Goal: Task Accomplishment & Management: Use online tool/utility

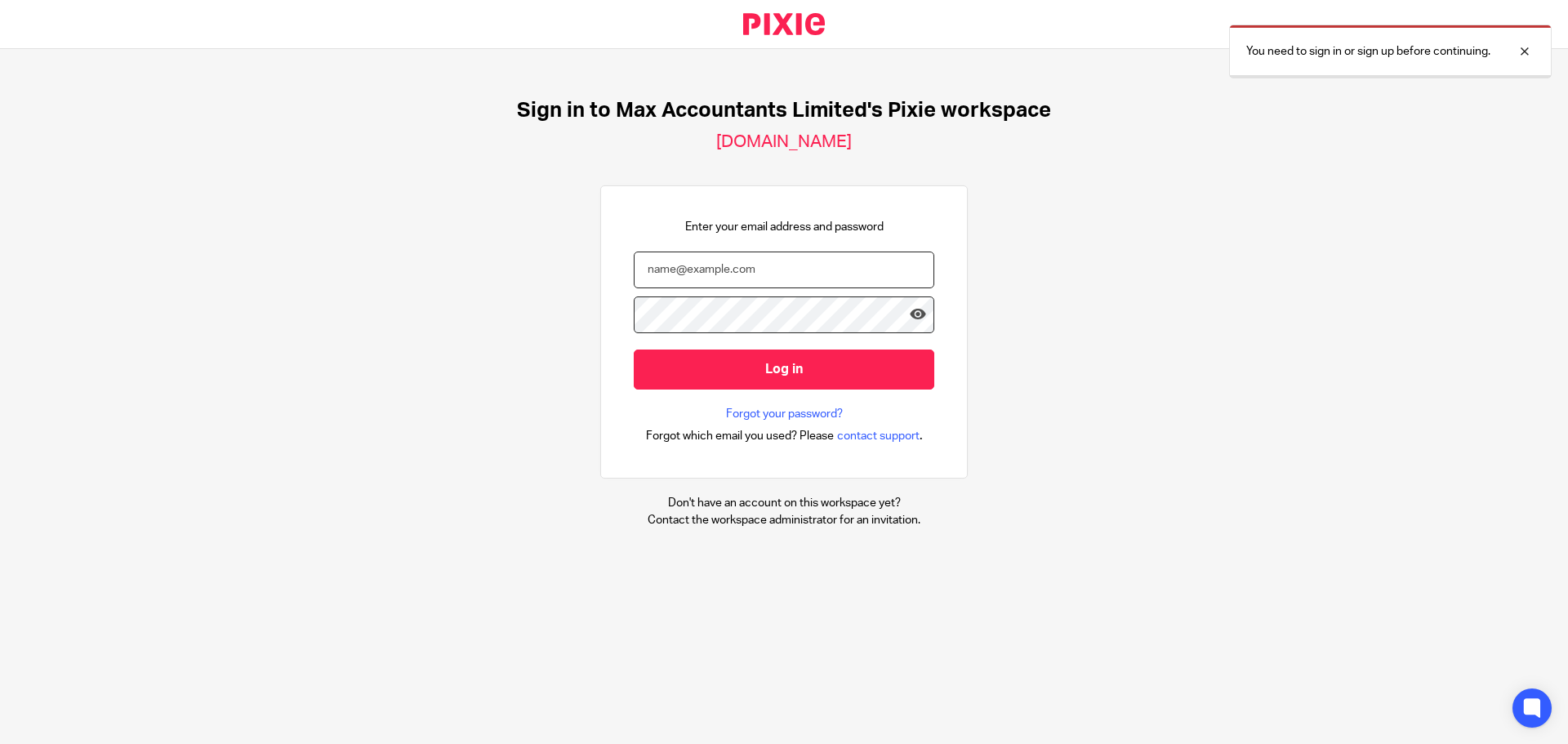
click at [733, 276] on input "email" at bounding box center [783, 270] width 300 height 37
type input "tom@maxaccountants.co.uk"
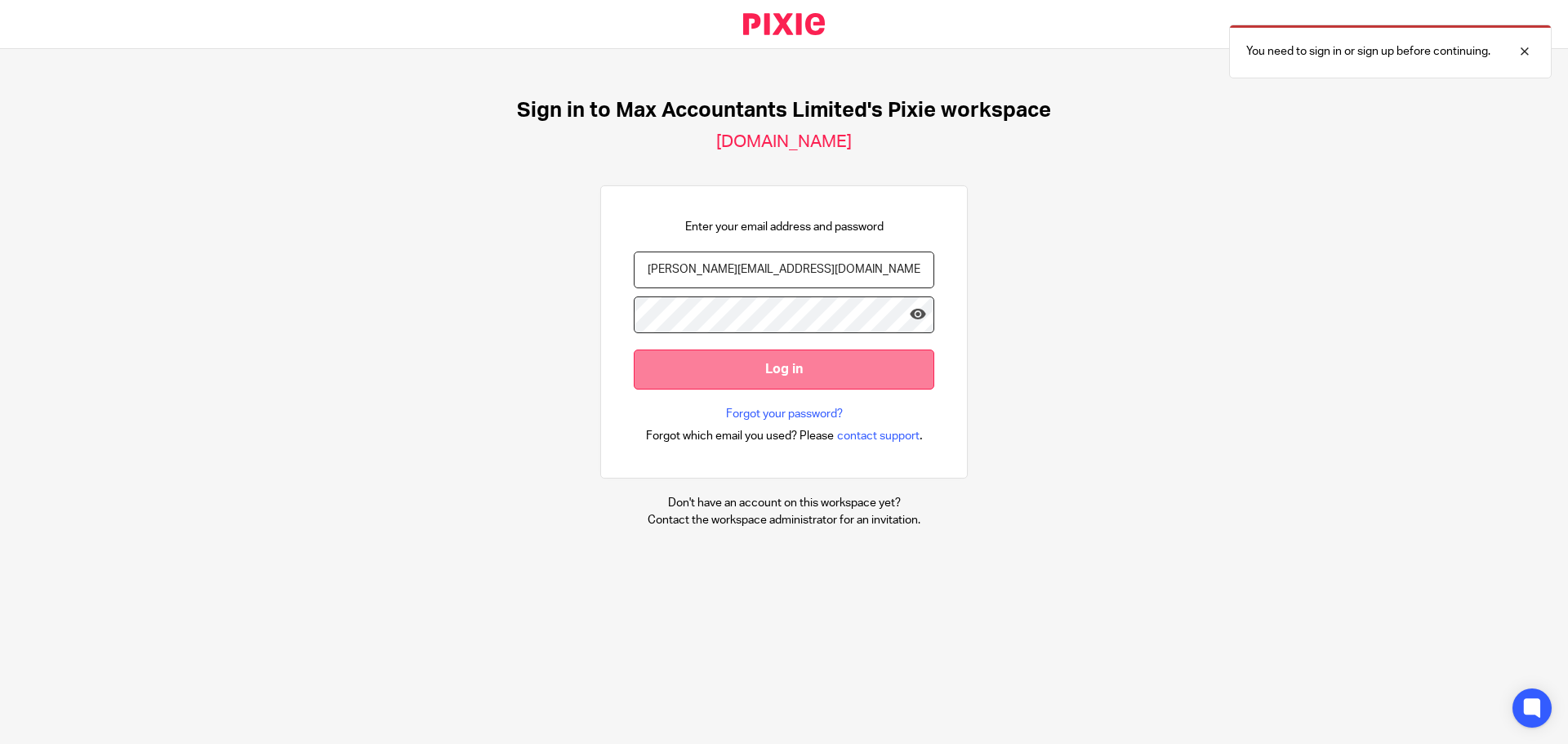
click at [752, 365] on input "Log in" at bounding box center [783, 368] width 300 height 40
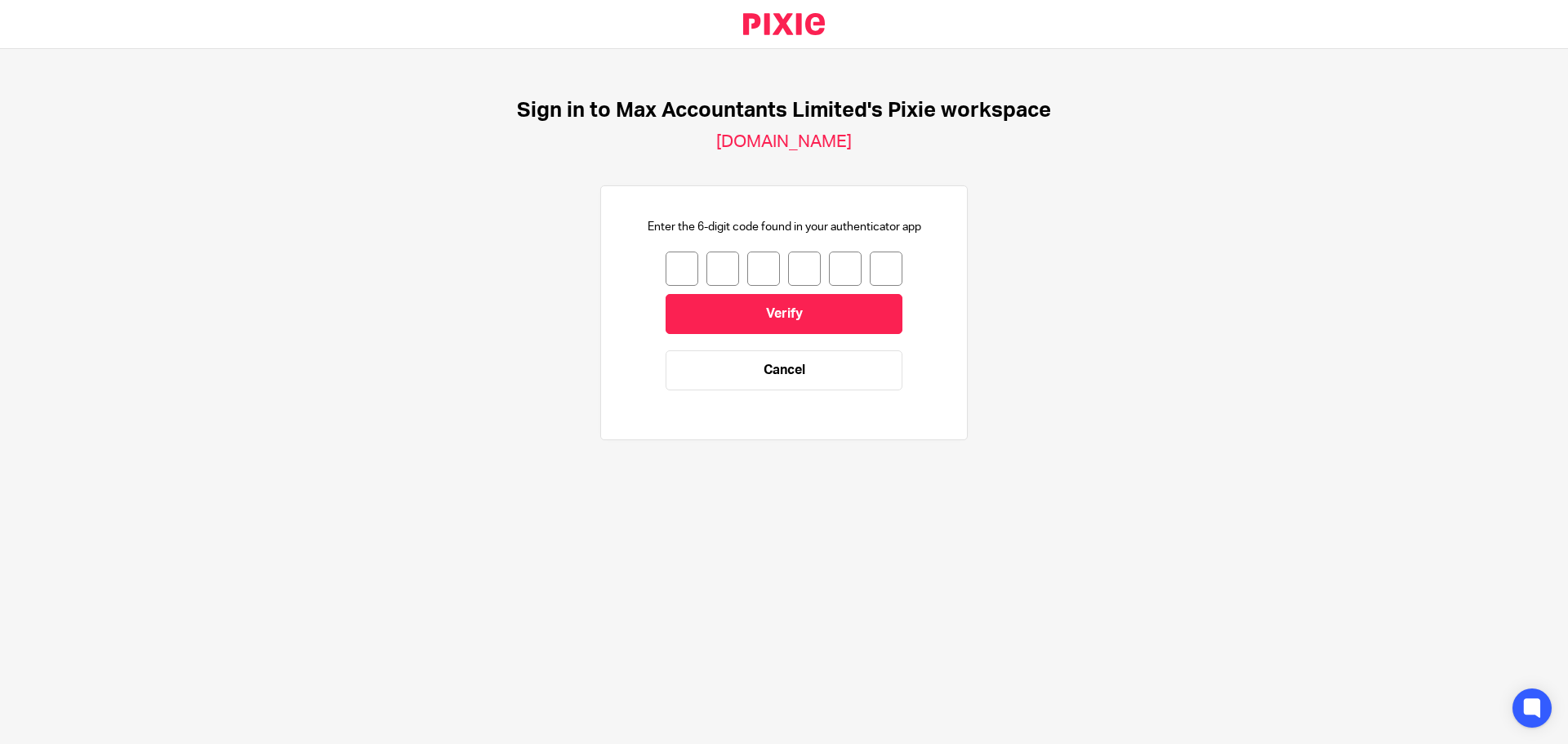
click at [684, 277] on input "number" at bounding box center [681, 268] width 32 height 34
type input "9"
type input "7"
type input "8"
type input "9"
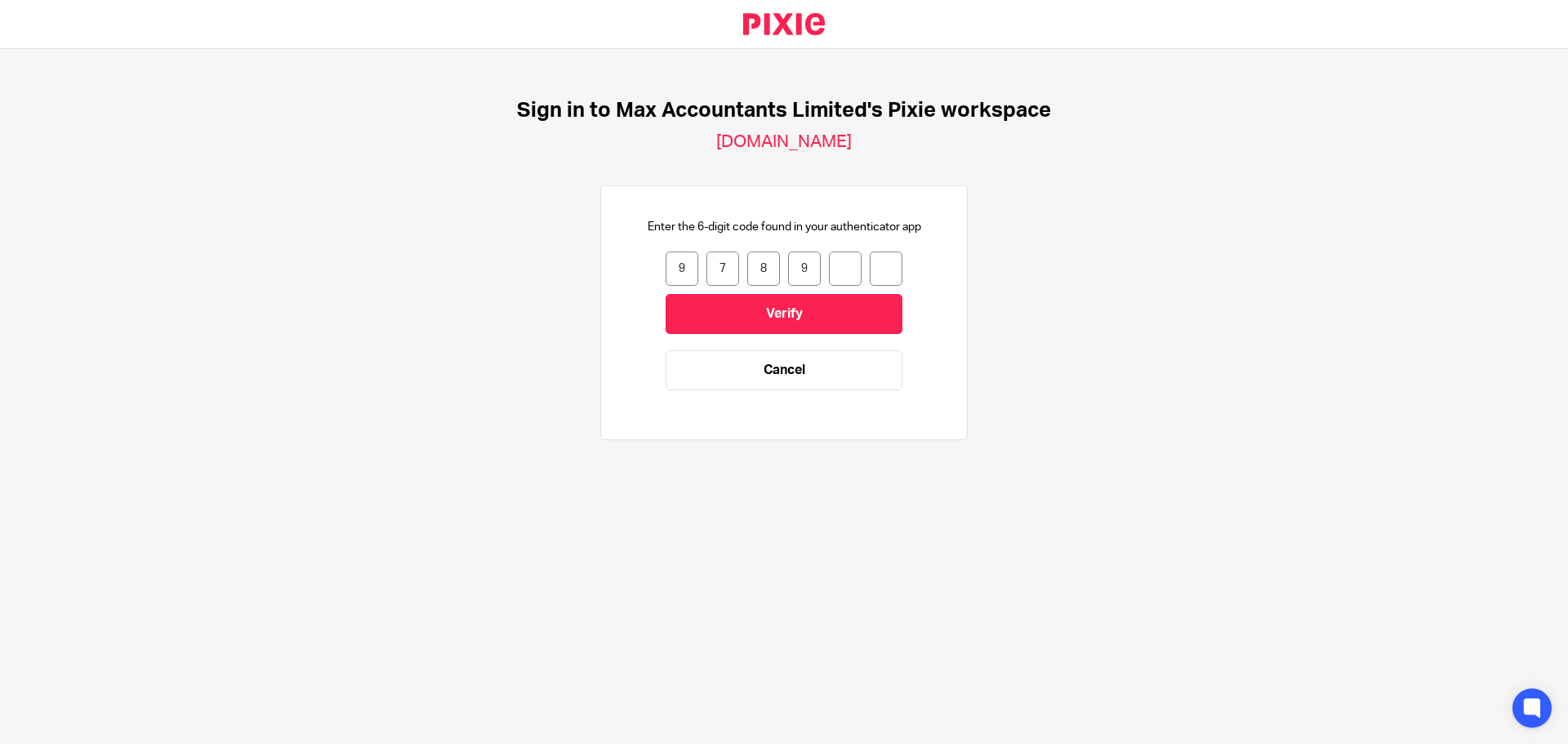
type input "4"
click at [723, 318] on input "Verify" at bounding box center [784, 313] width 236 height 40
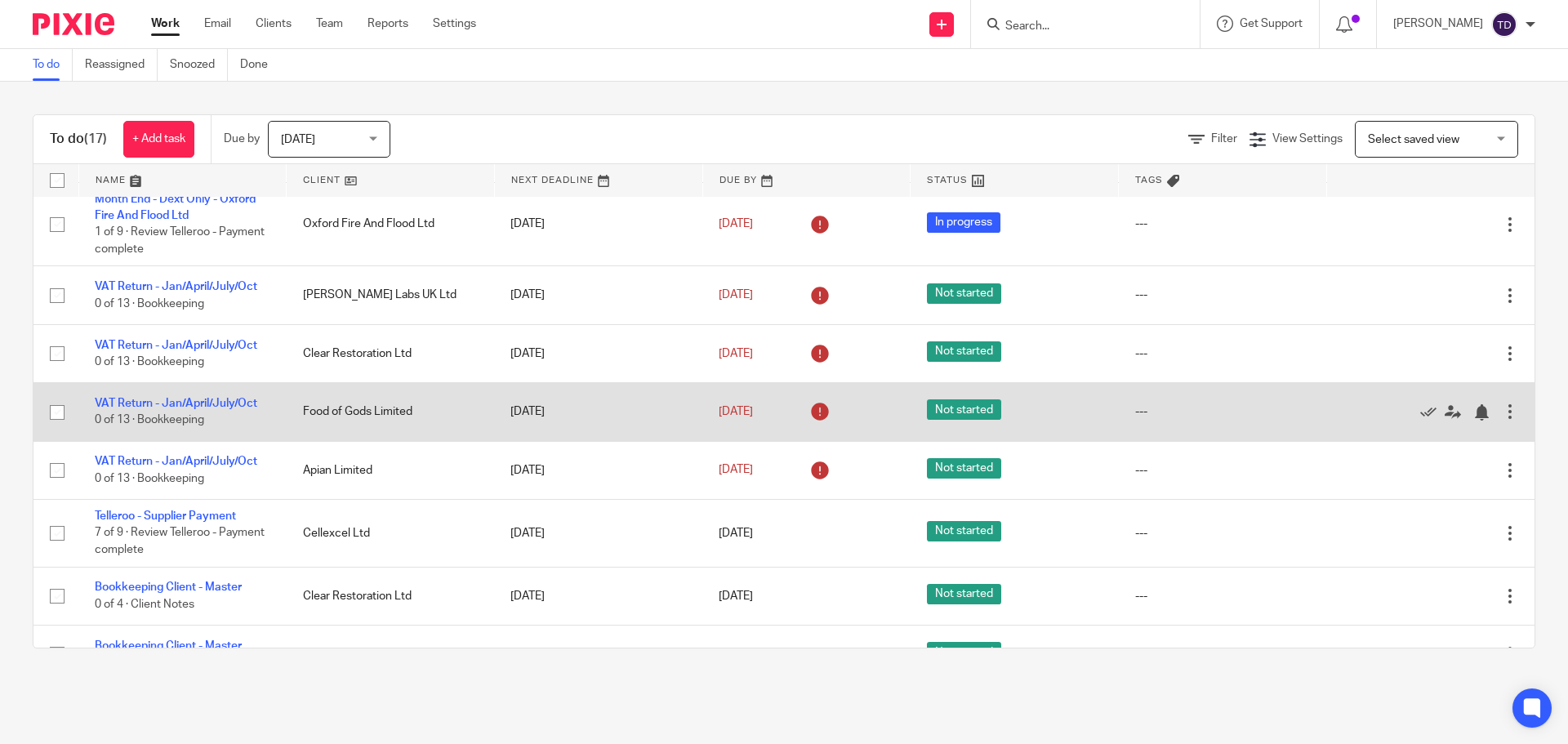
scroll to position [618, 0]
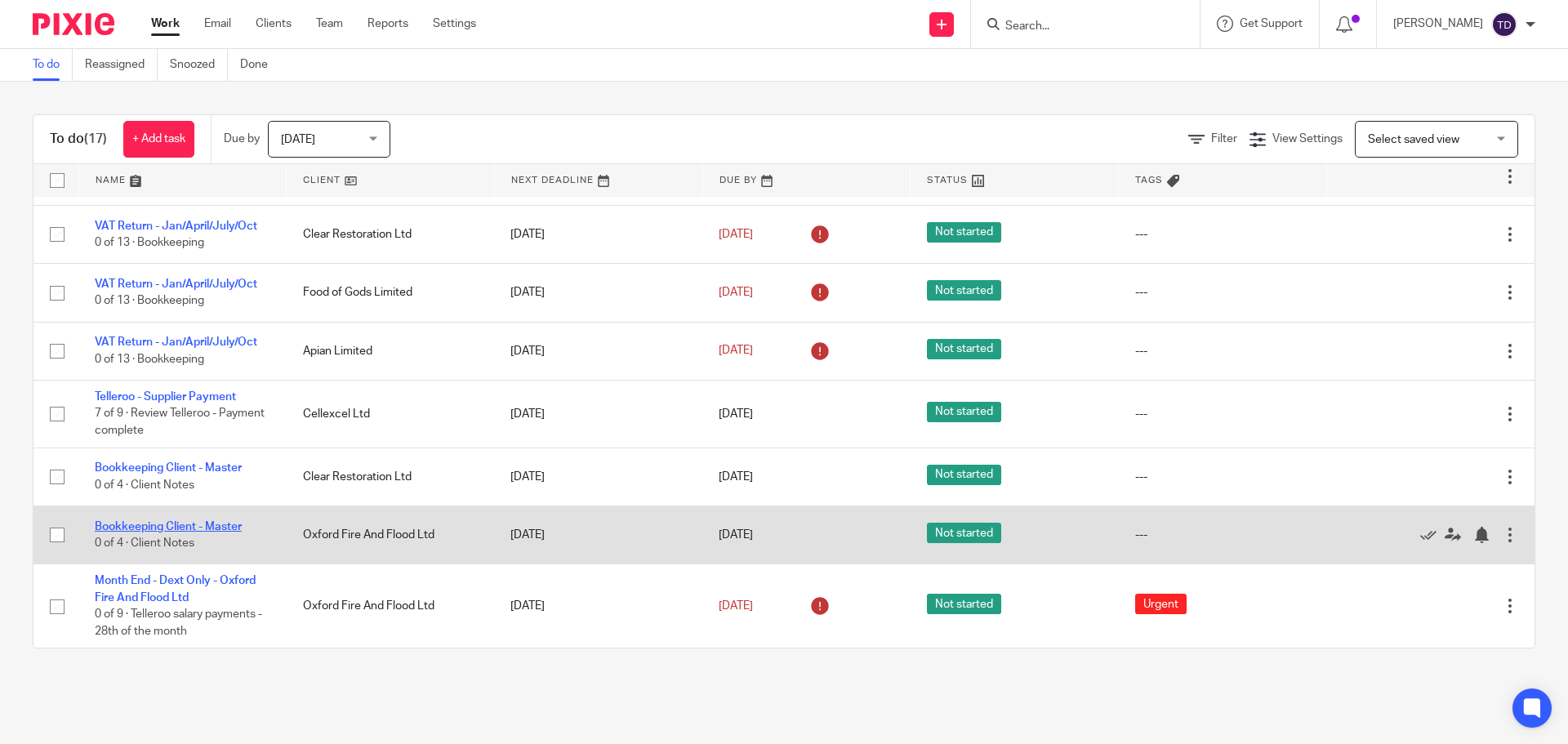
click at [187, 525] on link "Bookkeeping Client - Master" at bounding box center [168, 526] width 147 height 11
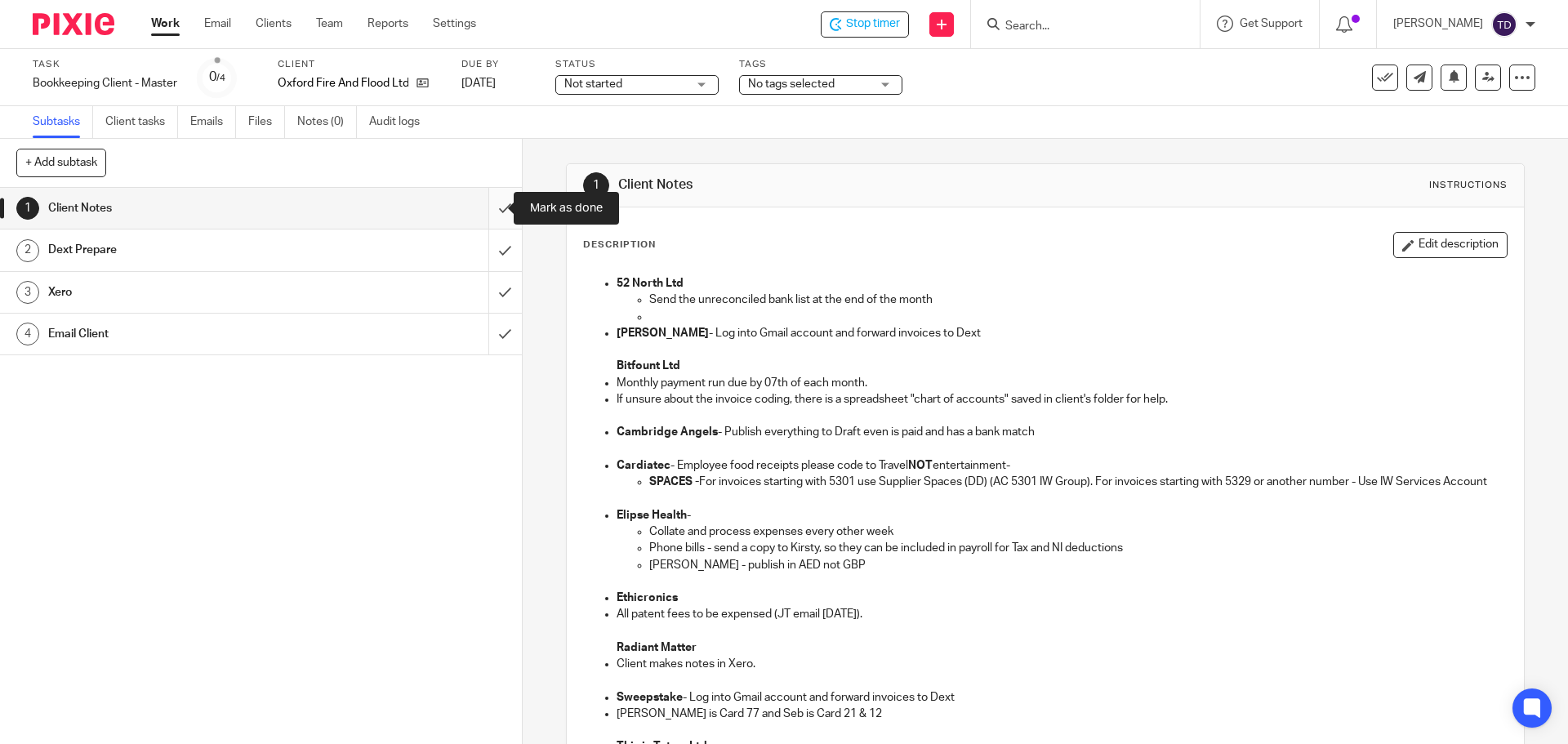
click at [490, 206] on input "submit" at bounding box center [260, 208] width 522 height 41
